Goal: Task Accomplishment & Management: Manage account settings

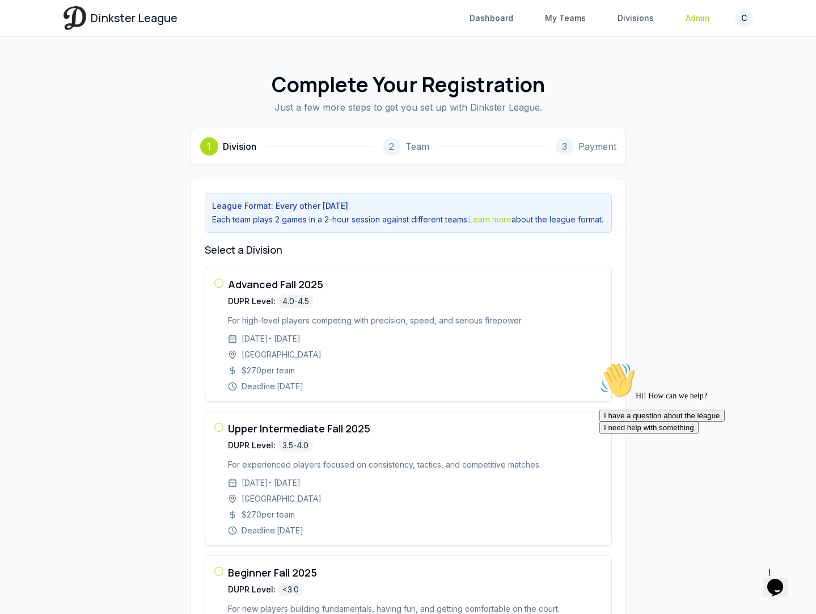
click at [693, 16] on link "Admin" at bounding box center [698, 18] width 38 height 20
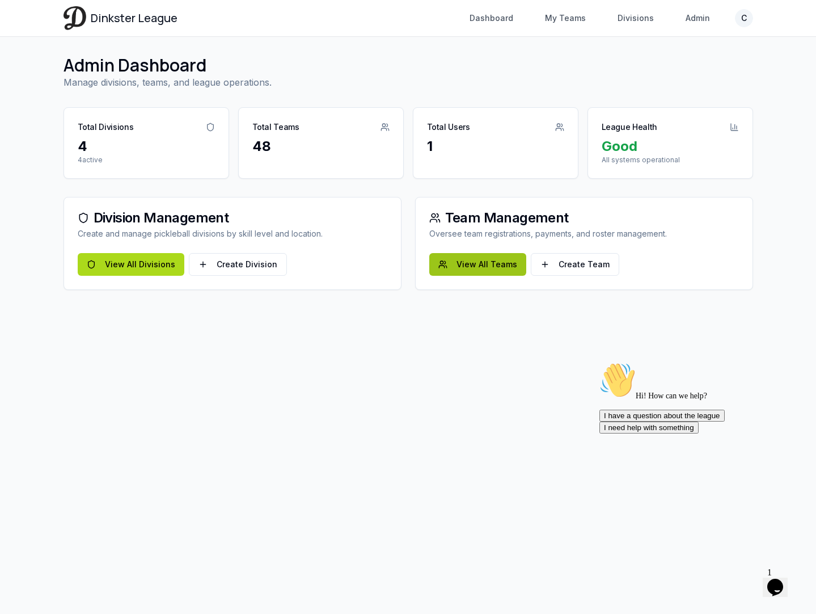
click at [459, 264] on link "View All Teams" at bounding box center [477, 264] width 97 height 23
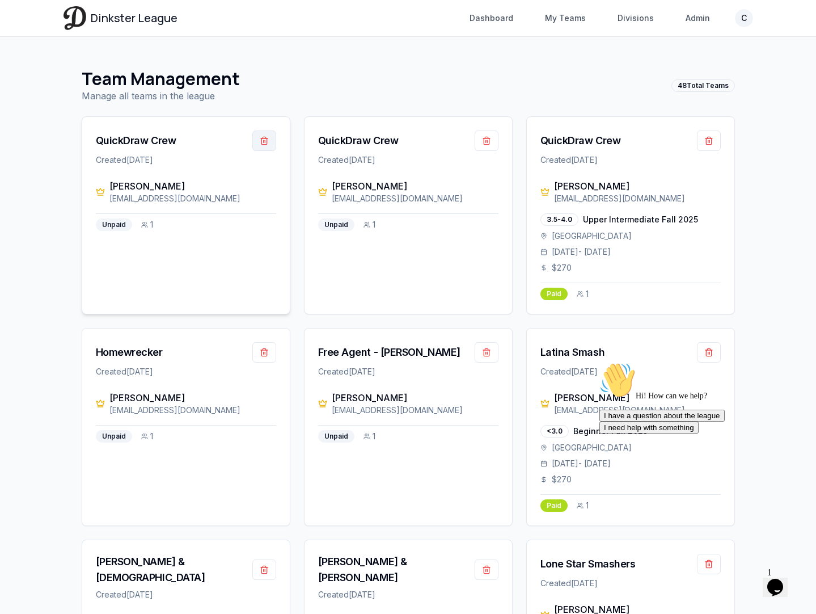
click at [270, 140] on button "button" at bounding box center [264, 140] width 24 height 20
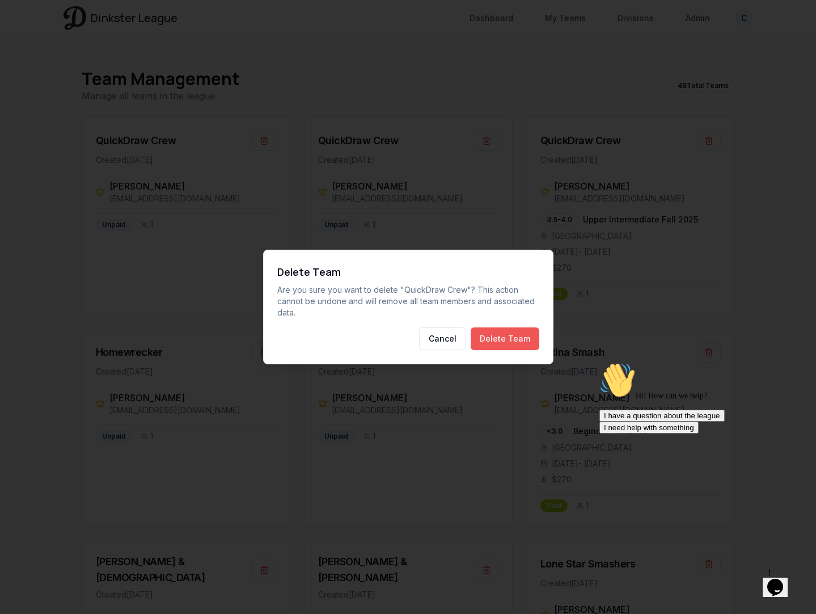
click at [520, 335] on button "Delete Team" at bounding box center [505, 338] width 69 height 23
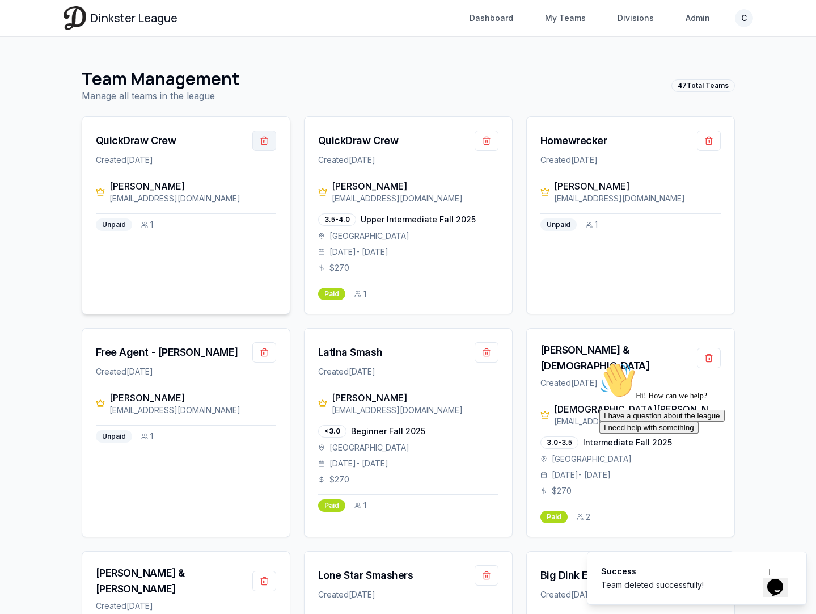
click at [264, 140] on button "button" at bounding box center [264, 140] width 24 height 20
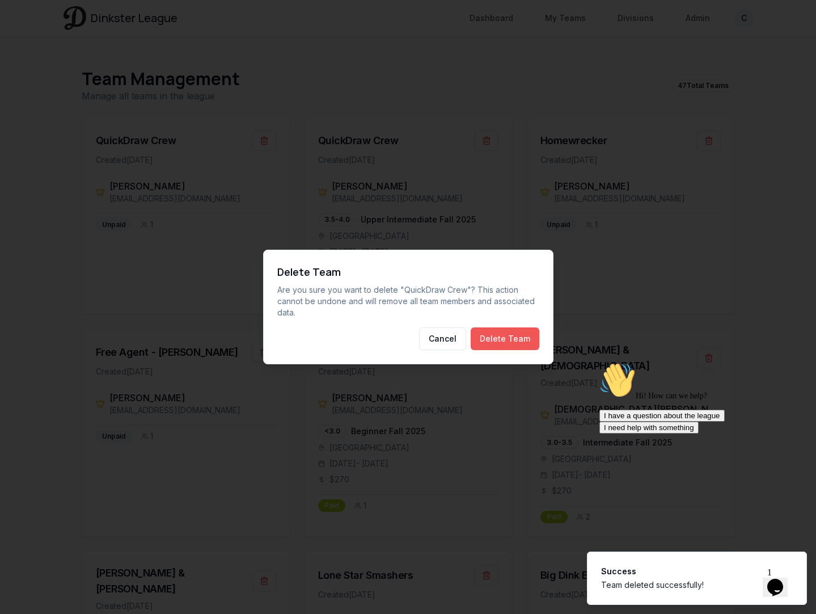
click at [509, 339] on button "Delete Team" at bounding box center [505, 338] width 69 height 23
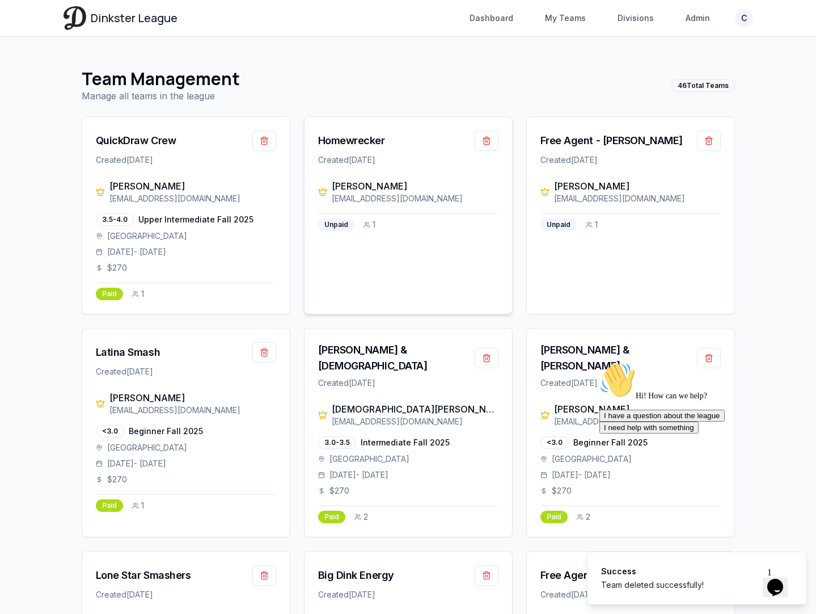
drag, startPoint x: 412, startPoint y: 199, endPoint x: 332, endPoint y: 179, distance: 83.0
click at [332, 179] on div "Khen Abes khenabes@gmail.com" at bounding box center [415, 191] width 167 height 25
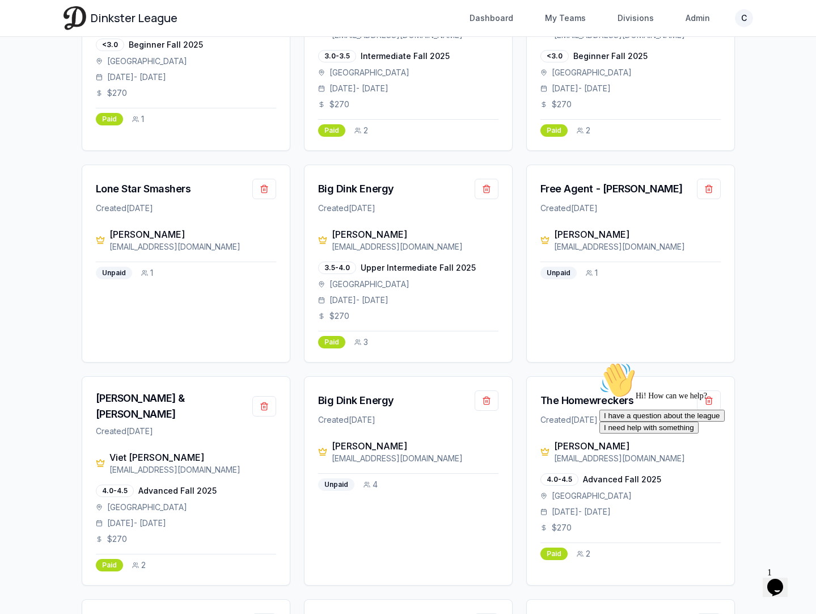
scroll to position [530, 0]
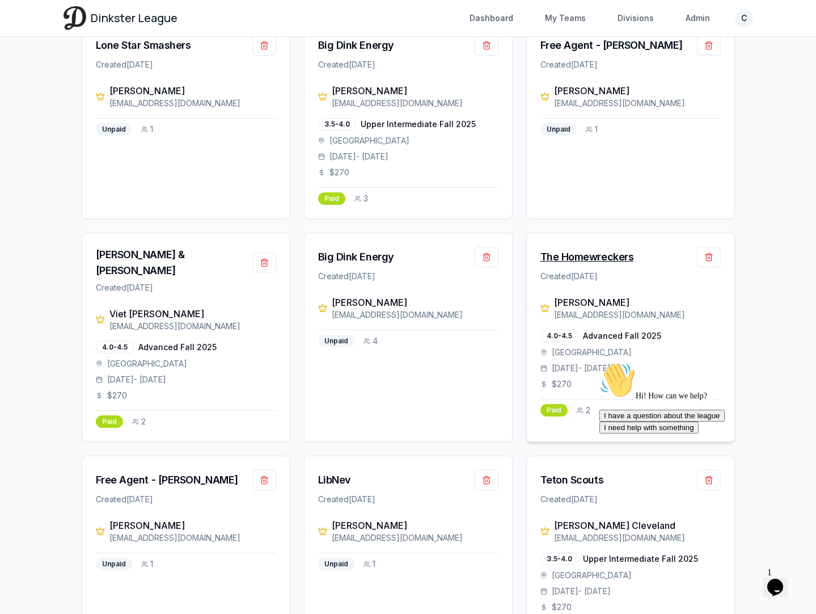
click at [583, 249] on div "The Homewreckers" at bounding box center [588, 257] width 94 height 16
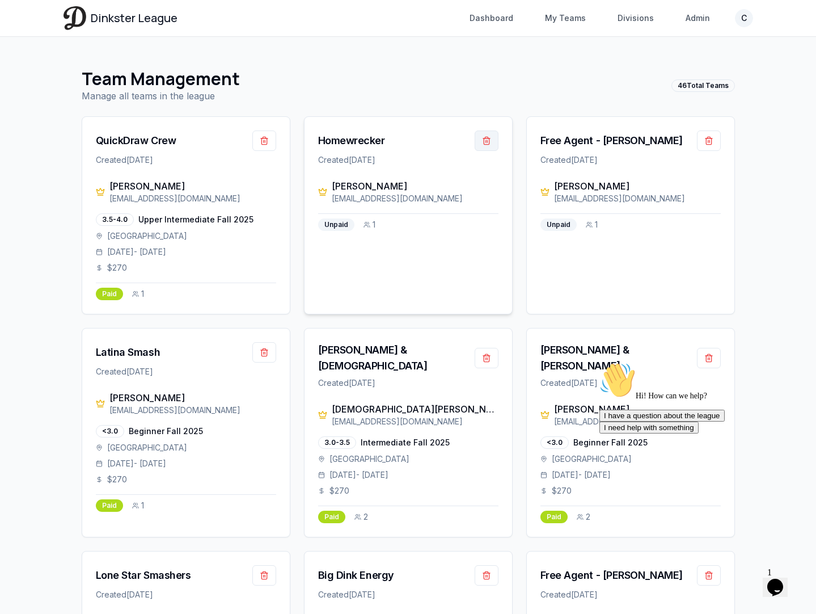
click at [491, 142] on button "button" at bounding box center [487, 140] width 24 height 20
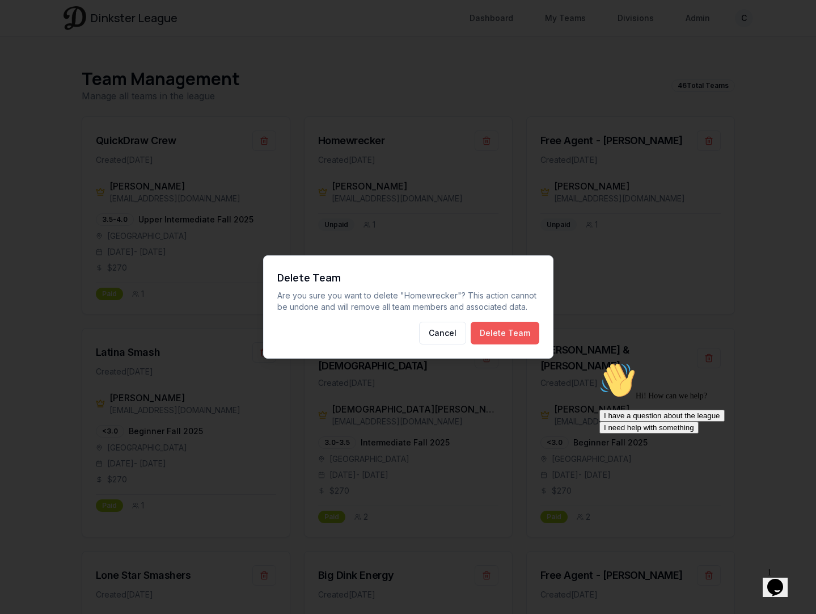
click at [495, 339] on button "Delete Team" at bounding box center [505, 333] width 69 height 23
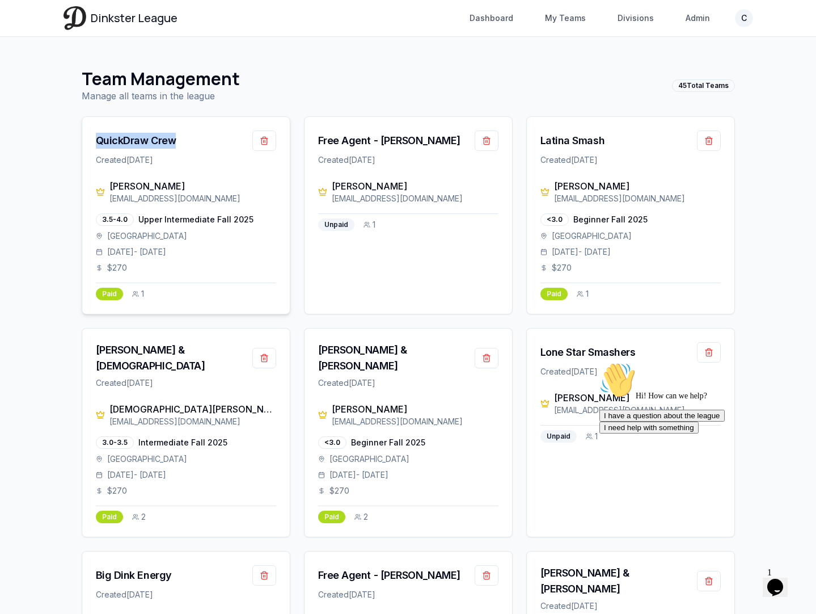
drag, startPoint x: 180, startPoint y: 139, endPoint x: 91, endPoint y: 138, distance: 89.6
click at [91, 139] on div "QuickDraw Crew Created 9/7/2025" at bounding box center [186, 148] width 208 height 62
copy div "QuickDraw Crew"
click at [697, 22] on link "Admin" at bounding box center [698, 18] width 38 height 20
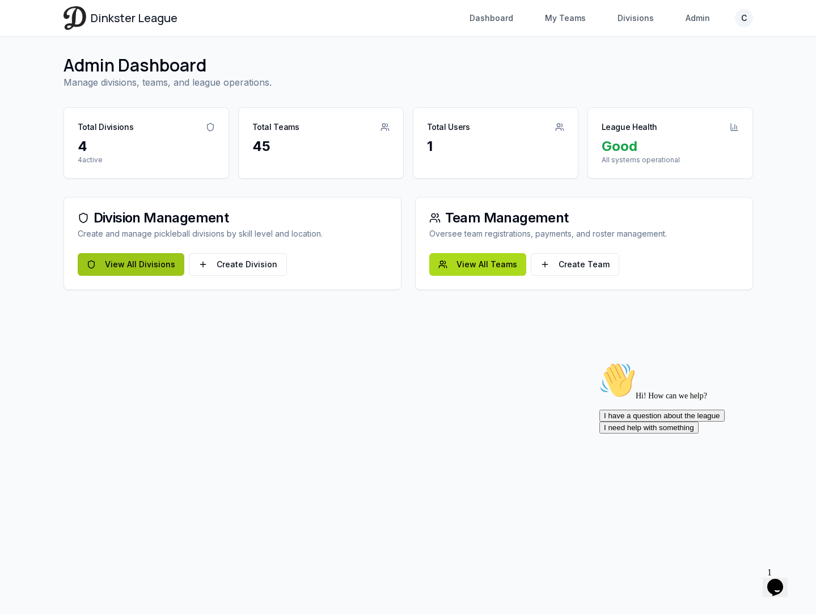
click at [152, 267] on link "View All Divisions" at bounding box center [131, 264] width 107 height 23
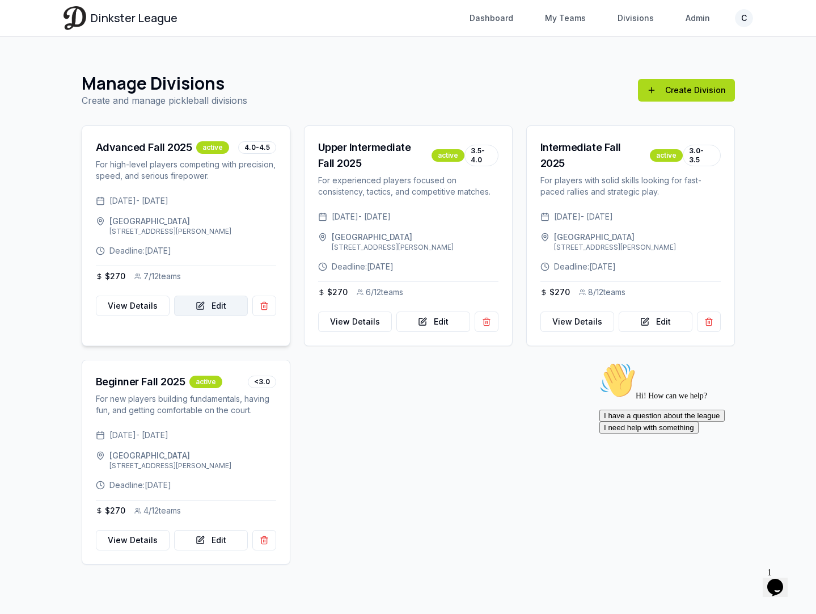
click at [204, 316] on link "Edit" at bounding box center [211, 306] width 74 height 20
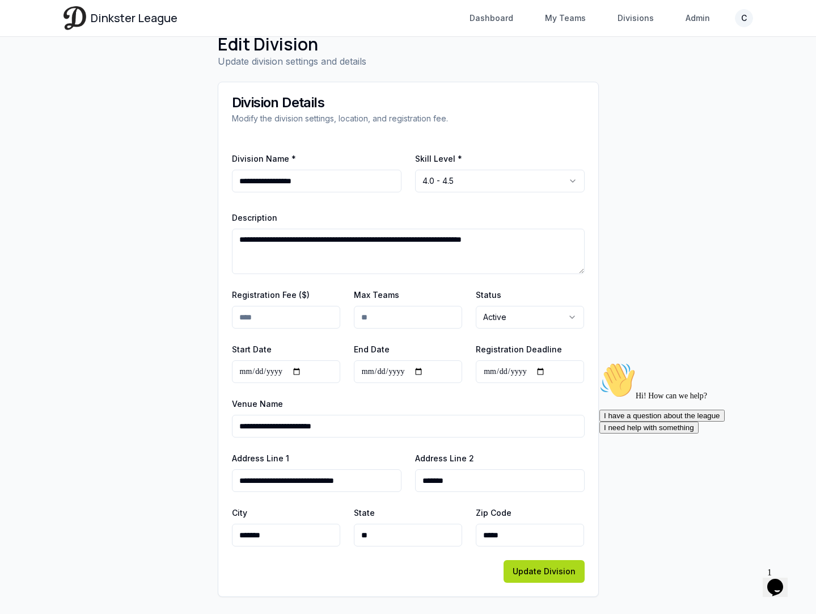
scroll to position [22, 0]
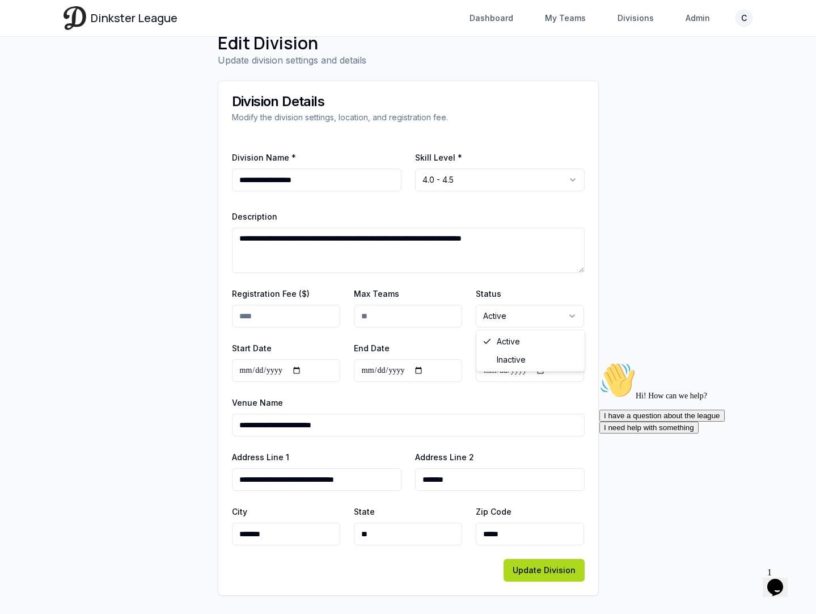
click at [498, 318] on html "**********" at bounding box center [408, 296] width 816 height 636
click at [452, 336] on html "**********" at bounding box center [408, 296] width 816 height 636
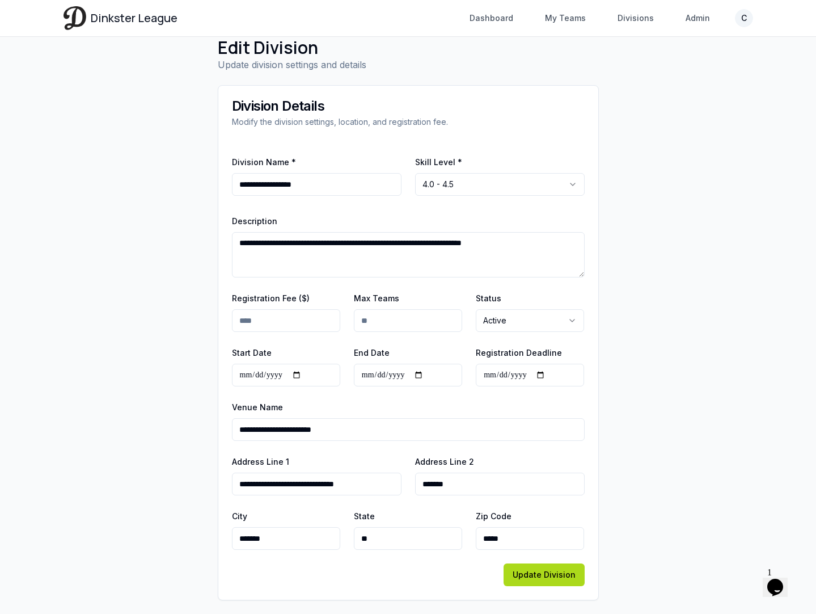
click at [520, 324] on html "**********" at bounding box center [408, 300] width 816 height 636
click at [631, 318] on html "**********" at bounding box center [408, 300] width 816 height 636
click at [510, 321] on html "**********" at bounding box center [408, 300] width 816 height 636
click at [646, 303] on html "**********" at bounding box center [408, 300] width 816 height 636
click at [498, 312] on html "**********" at bounding box center [408, 300] width 816 height 636
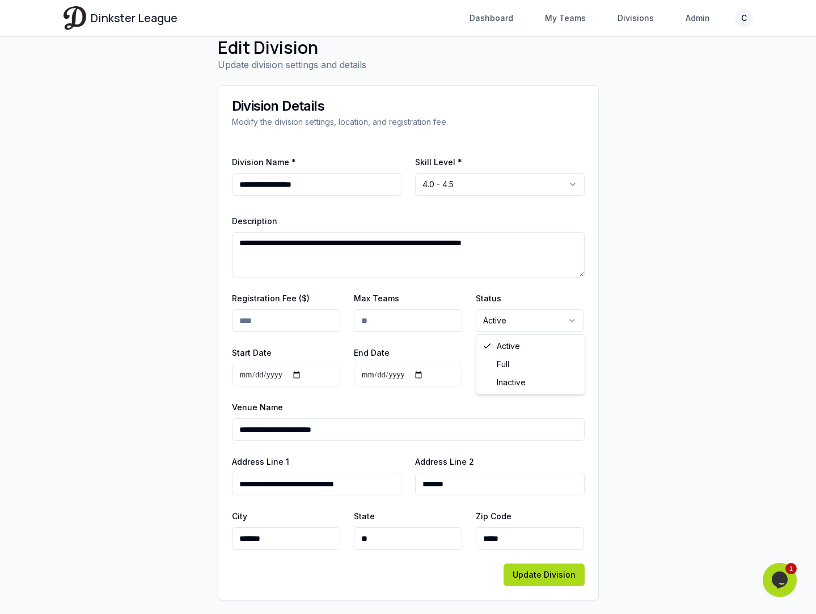
select select "****"
click at [537, 570] on button "Update Division" at bounding box center [544, 574] width 81 height 23
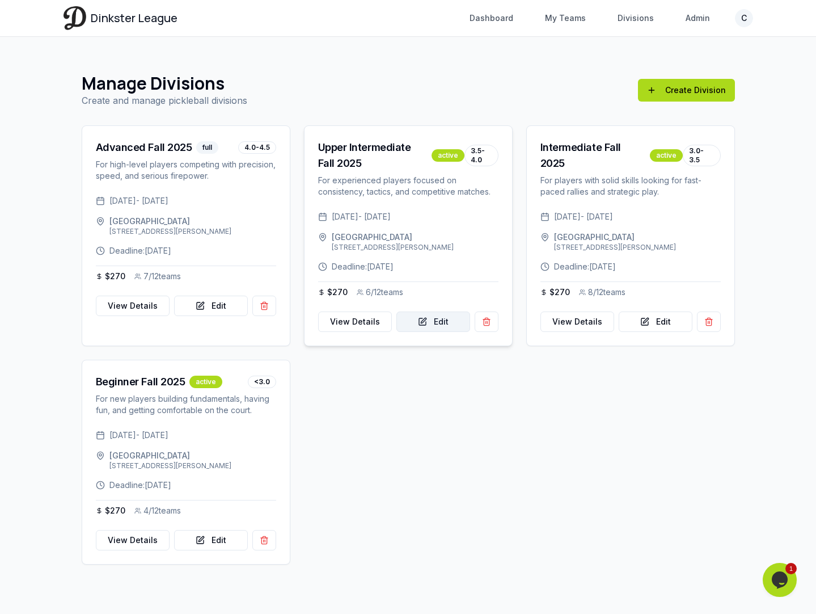
click at [423, 332] on link "Edit" at bounding box center [434, 321] width 74 height 20
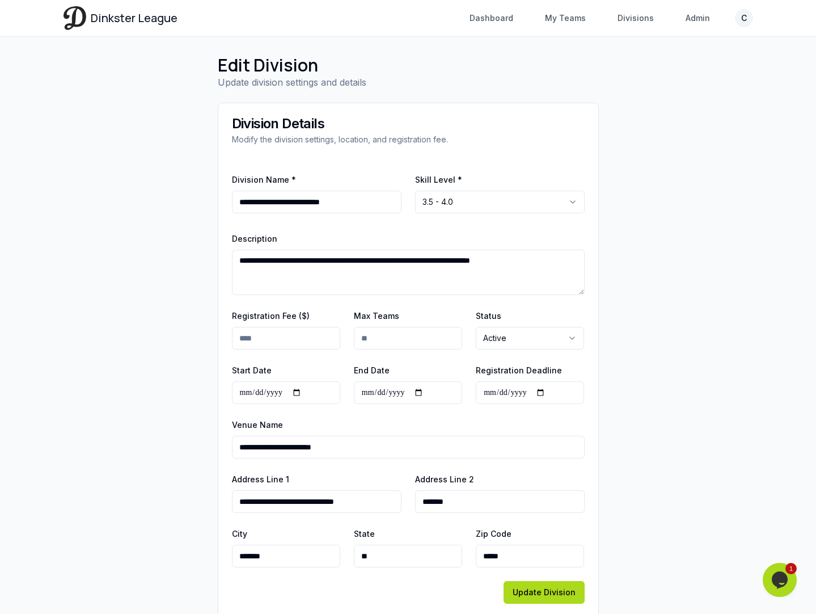
click at [519, 339] on html "**********" at bounding box center [408, 318] width 816 height 636
select select "****"
click at [542, 588] on button "Update Division" at bounding box center [544, 592] width 81 height 23
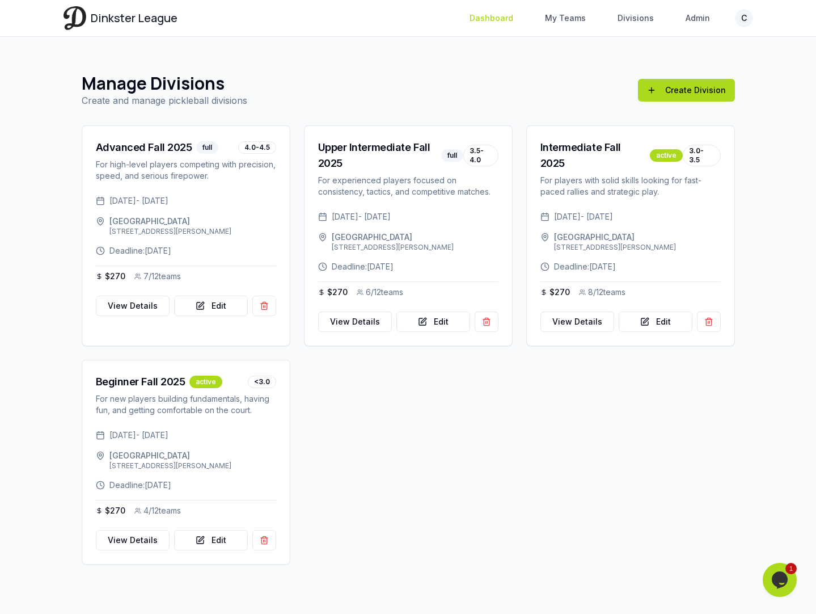
click at [486, 16] on link "Dashboard" at bounding box center [491, 18] width 57 height 20
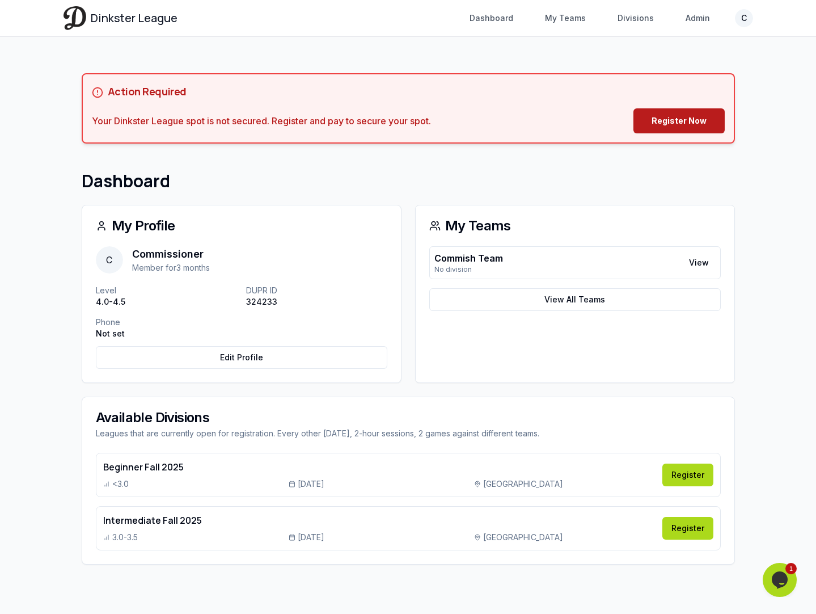
click at [685, 123] on link "Register Now" at bounding box center [679, 120] width 91 height 25
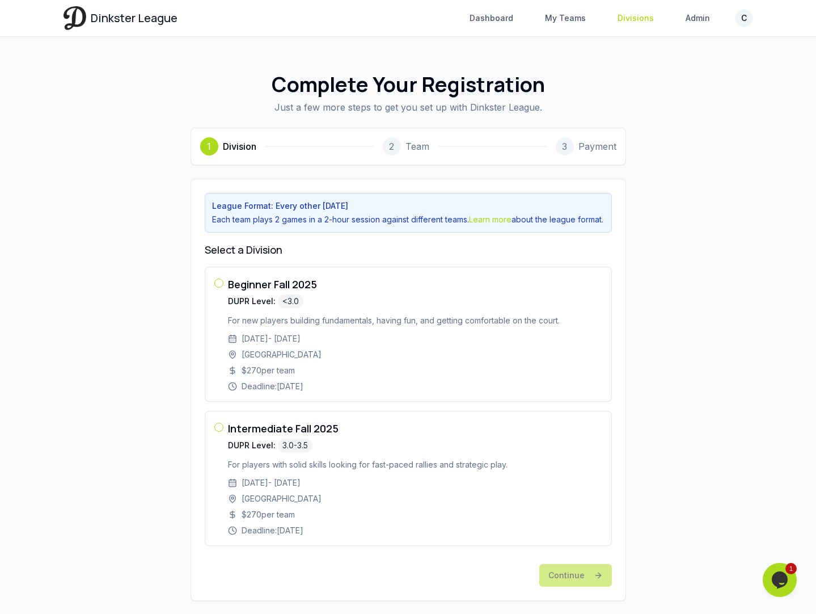
click at [633, 24] on link "Divisions" at bounding box center [636, 18] width 50 height 20
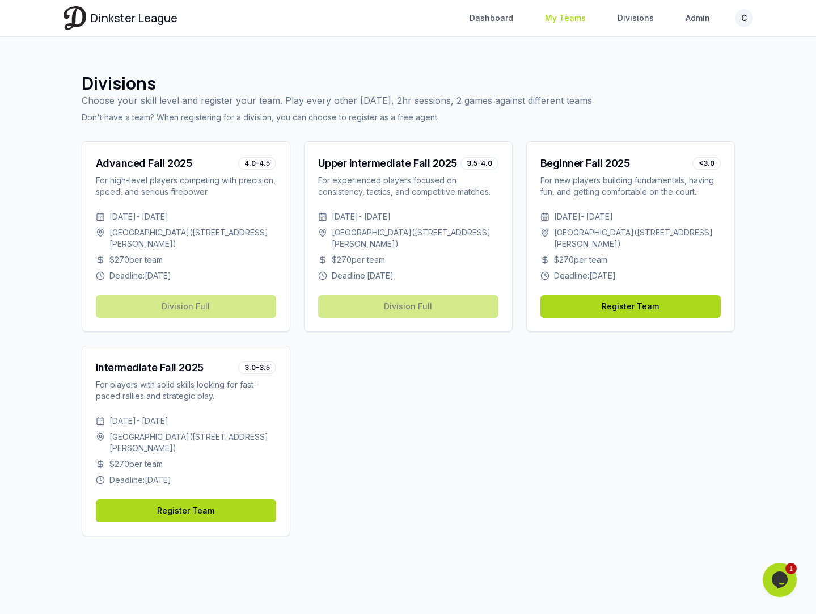
click at [578, 23] on link "My Teams" at bounding box center [565, 18] width 54 height 20
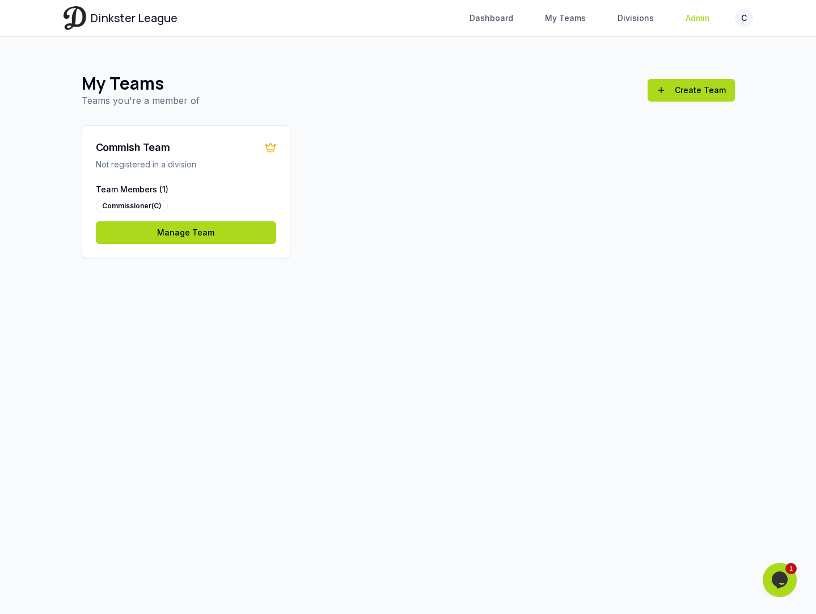
click at [705, 18] on link "Admin" at bounding box center [698, 18] width 38 height 20
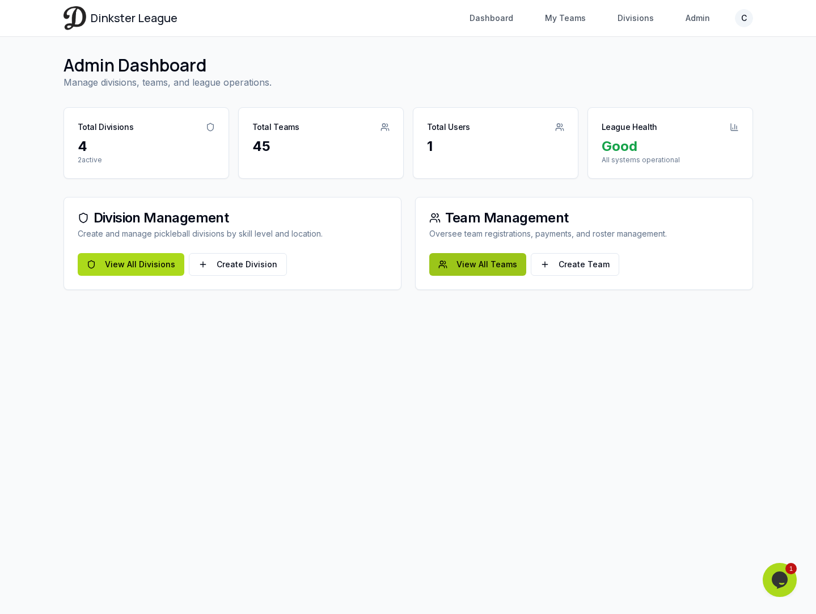
click at [480, 264] on link "View All Teams" at bounding box center [477, 264] width 97 height 23
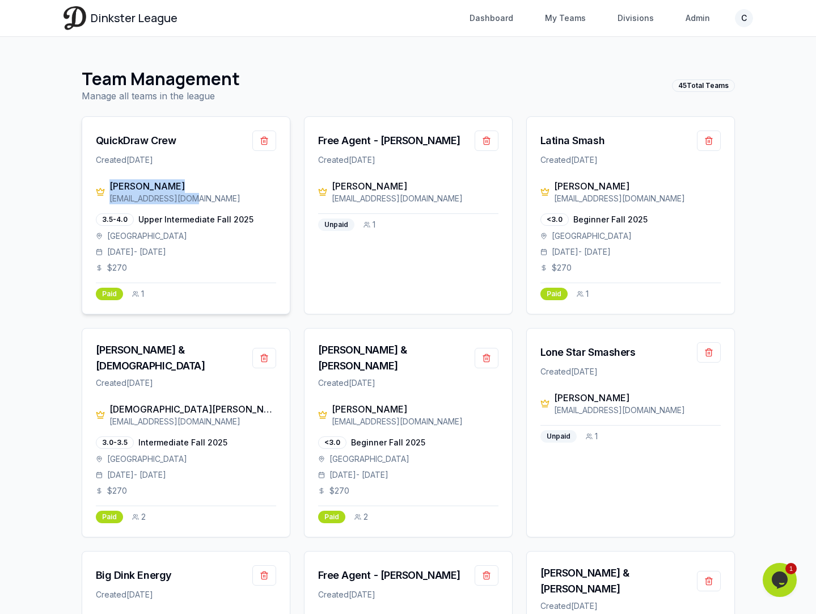
drag, startPoint x: 192, startPoint y: 199, endPoint x: 100, endPoint y: 184, distance: 92.6
click at [100, 184] on div "Pedro Olivo olivo1595@gmail.com" at bounding box center [186, 191] width 180 height 25
copy div "Pedro Olivo olivo1595@gmail.com"
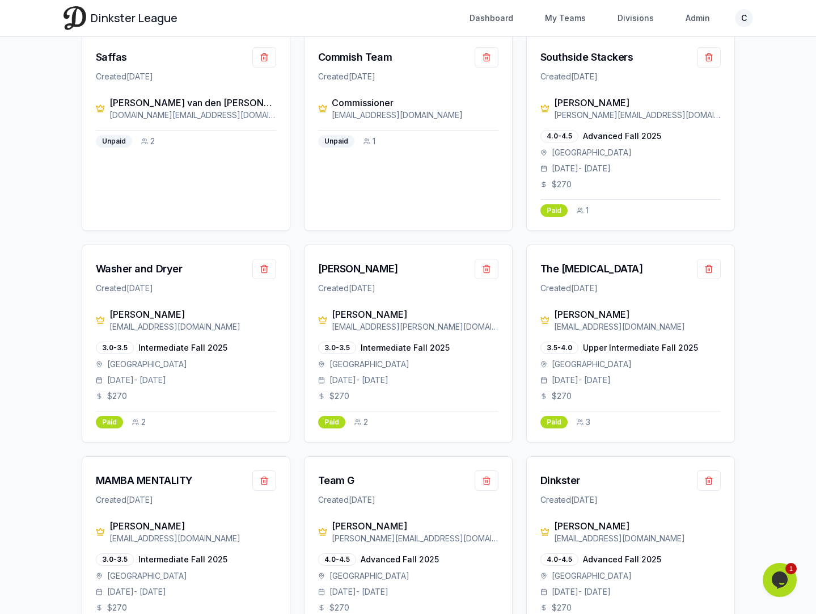
scroll to position [2625, 0]
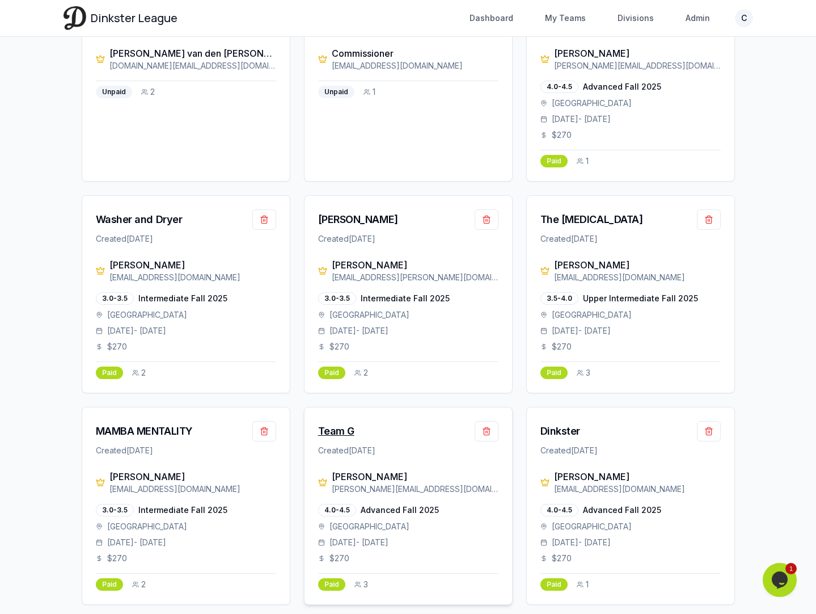
click at [344, 423] on div "Team G" at bounding box center [336, 431] width 36 height 16
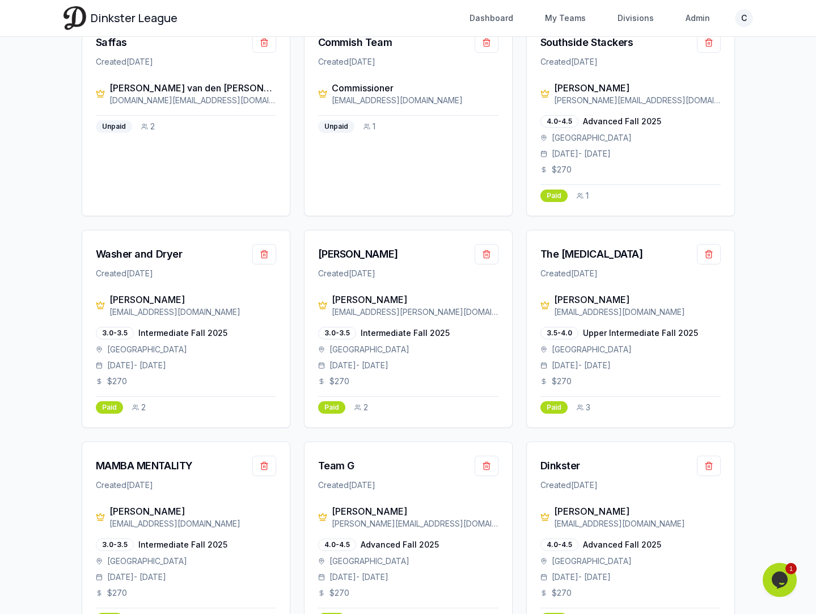
scroll to position [2564, 0]
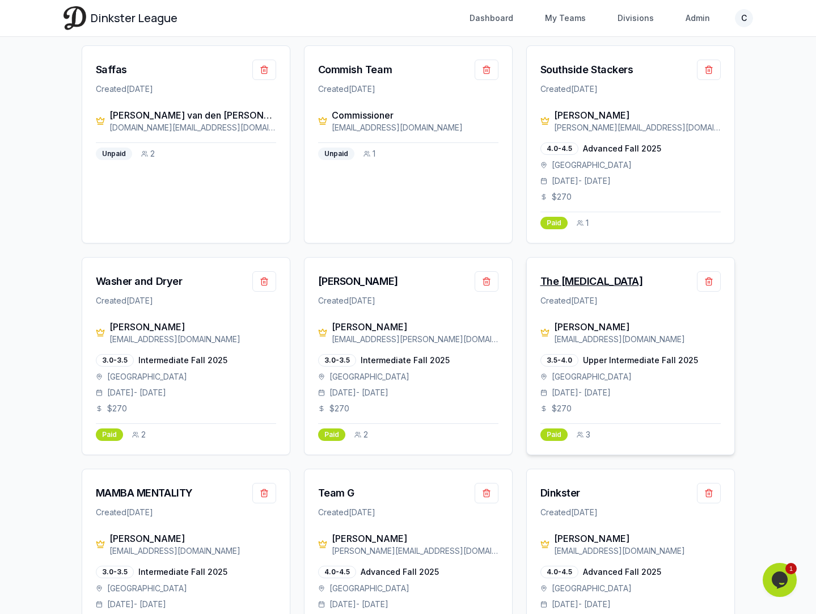
click at [573, 273] on div "The G Spot" at bounding box center [592, 281] width 103 height 16
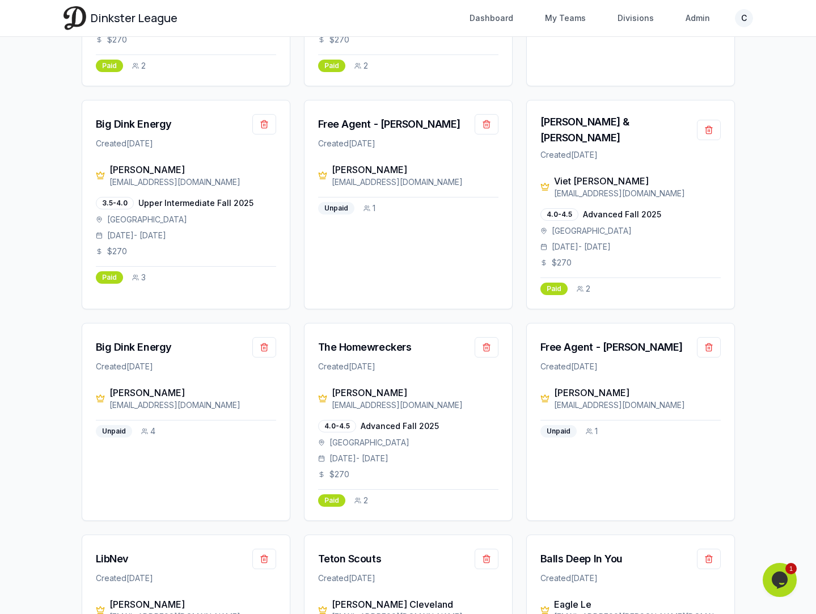
scroll to position [428, 0]
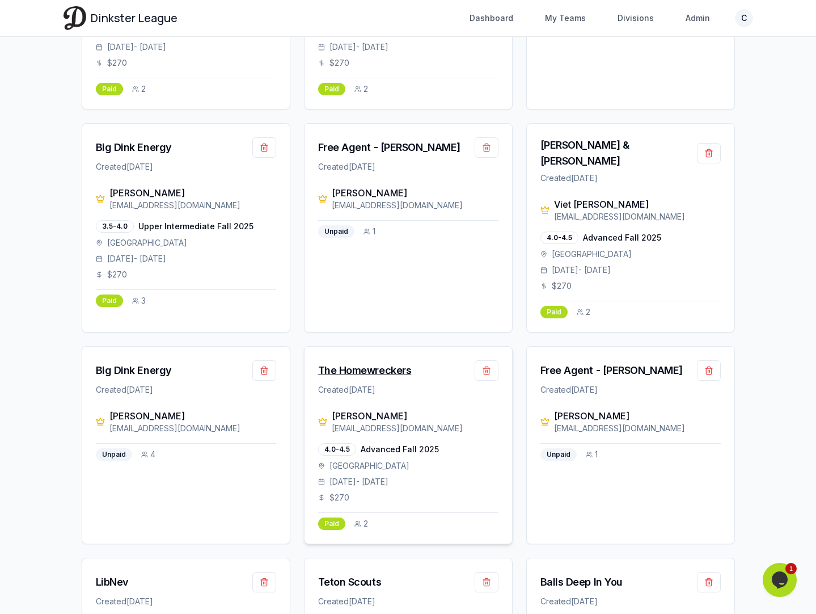
click at [373, 363] on div "The Homewreckers" at bounding box center [365, 371] width 94 height 16
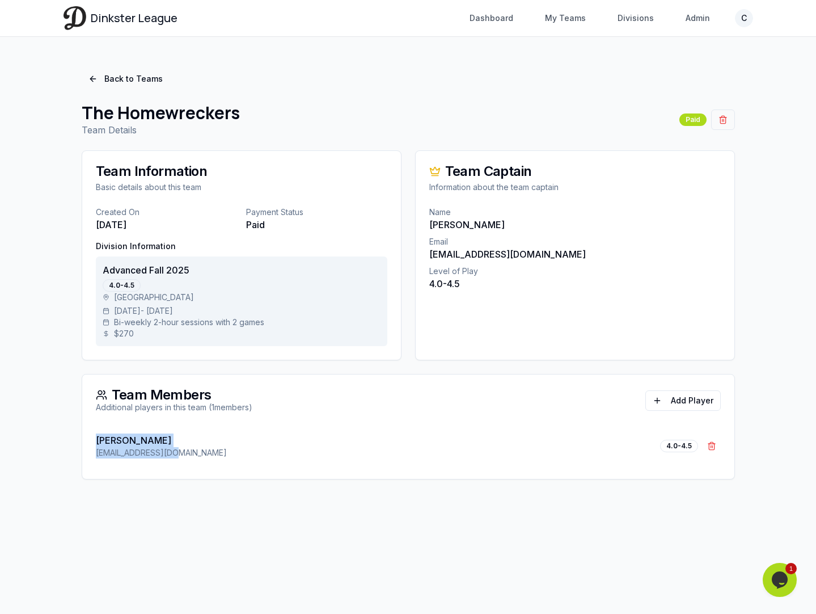
drag, startPoint x: 182, startPoint y: 454, endPoint x: 96, endPoint y: 441, distance: 86.7
click at [96, 441] on div "Khen Abes khenabes@gmail.com 4.0-4.5 Remove Khen Abes" at bounding box center [408, 446] width 625 height 39
copy div "Khen Abes khenabes@gmail.com"
click at [351, 445] on div "Khen Abes khenabes@gmail.com 4.0-4.5 Remove Khen Abes" at bounding box center [408, 446] width 625 height 39
drag, startPoint x: 216, startPoint y: 457, endPoint x: 94, endPoint y: 437, distance: 123.6
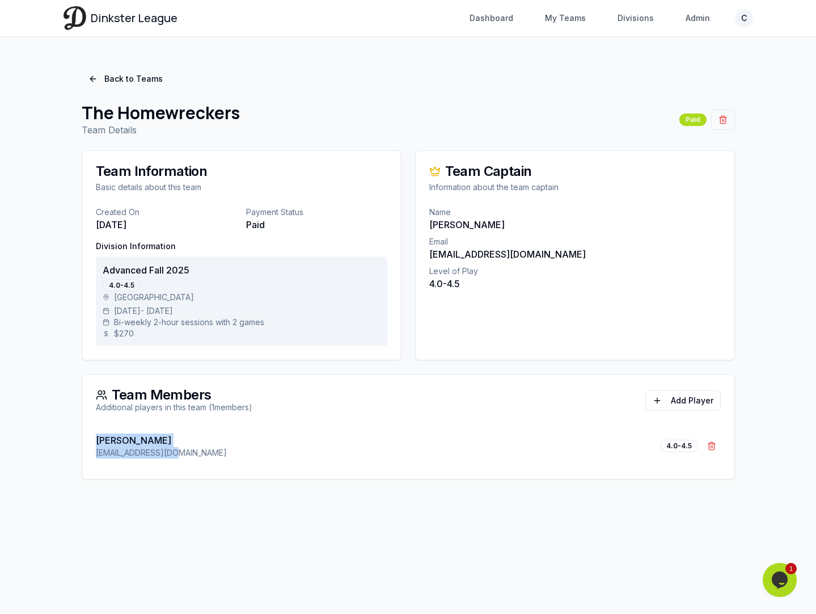
click at [94, 437] on div "Khen Abes khenabes@gmail.com 4.0-4.5 Remove Khen Abes" at bounding box center [408, 453] width 652 height 52
